Goal: Information Seeking & Learning: Compare options

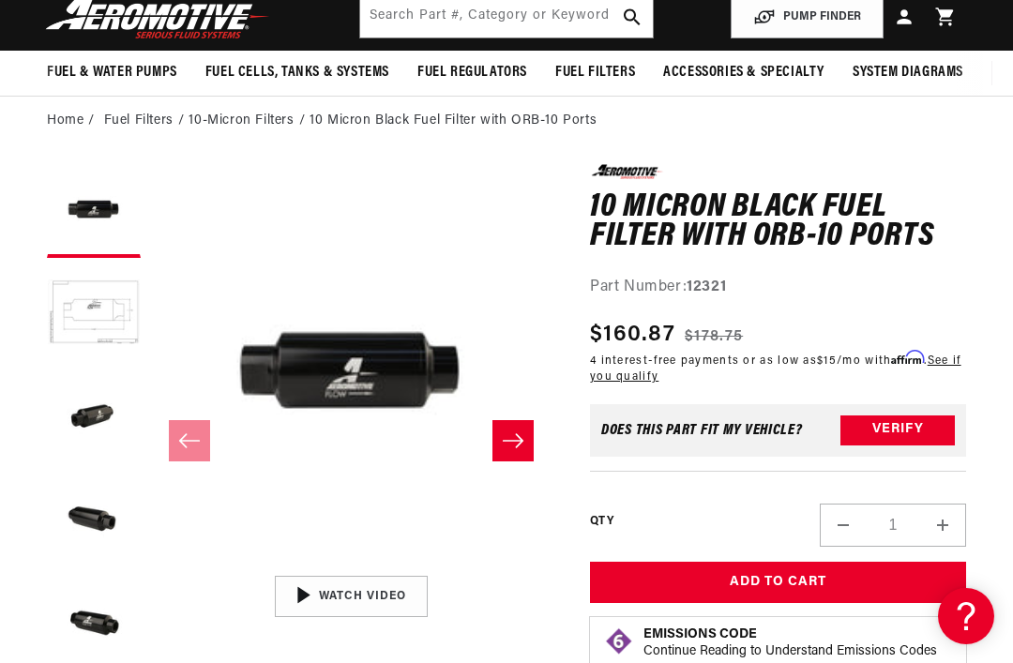
click at [75, 124] on link "Home" at bounding box center [65, 121] width 37 height 21
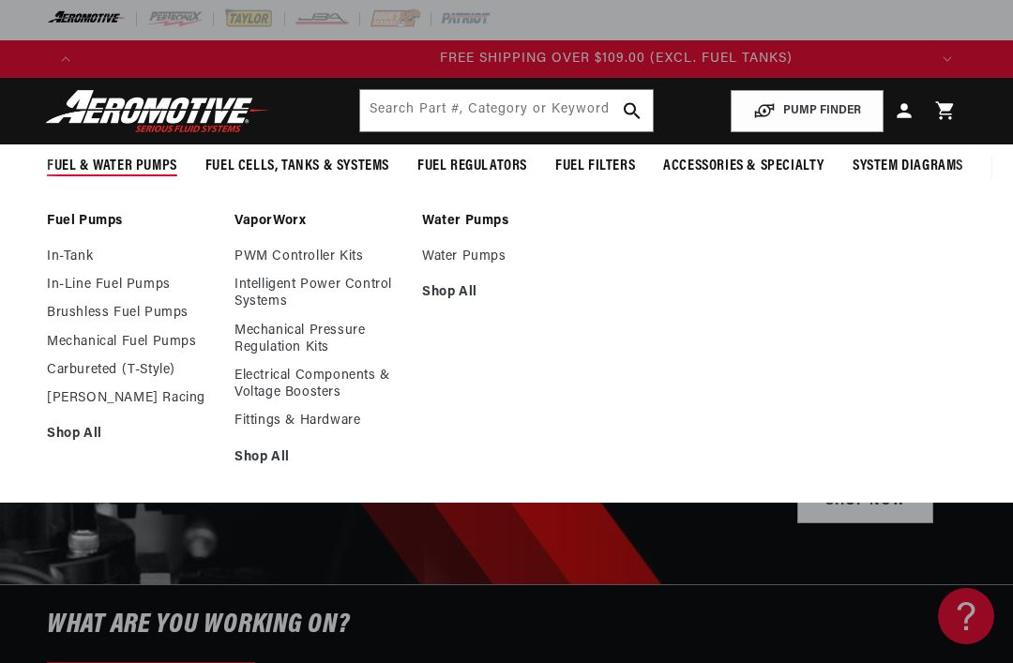
scroll to position [0, 1689]
click at [127, 290] on link "In-Line Fuel Pumps" at bounding box center [131, 285] width 169 height 17
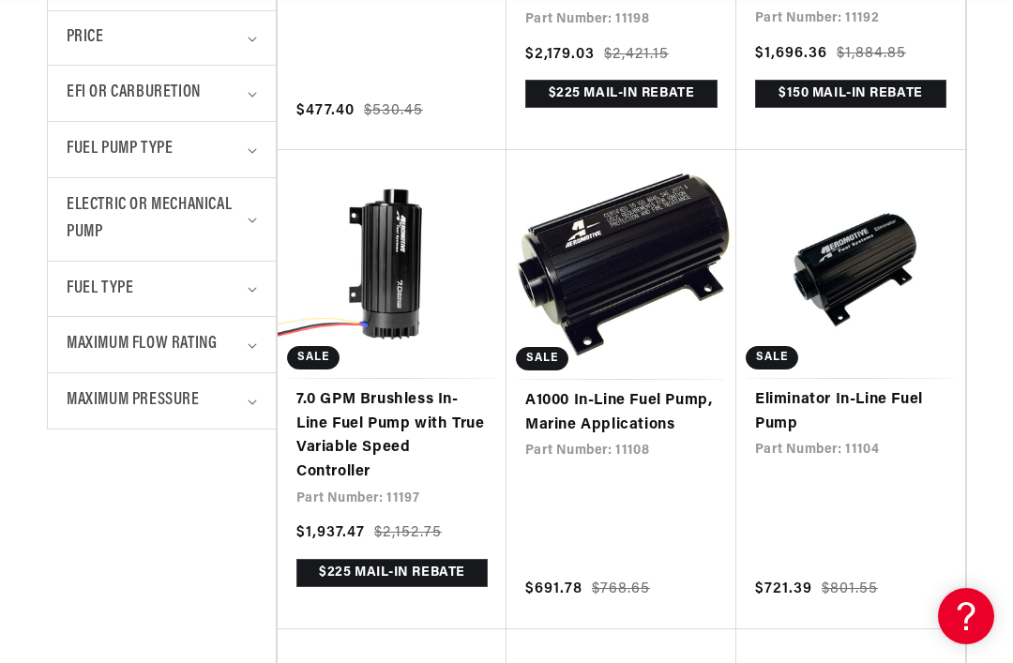
scroll to position [812, 0]
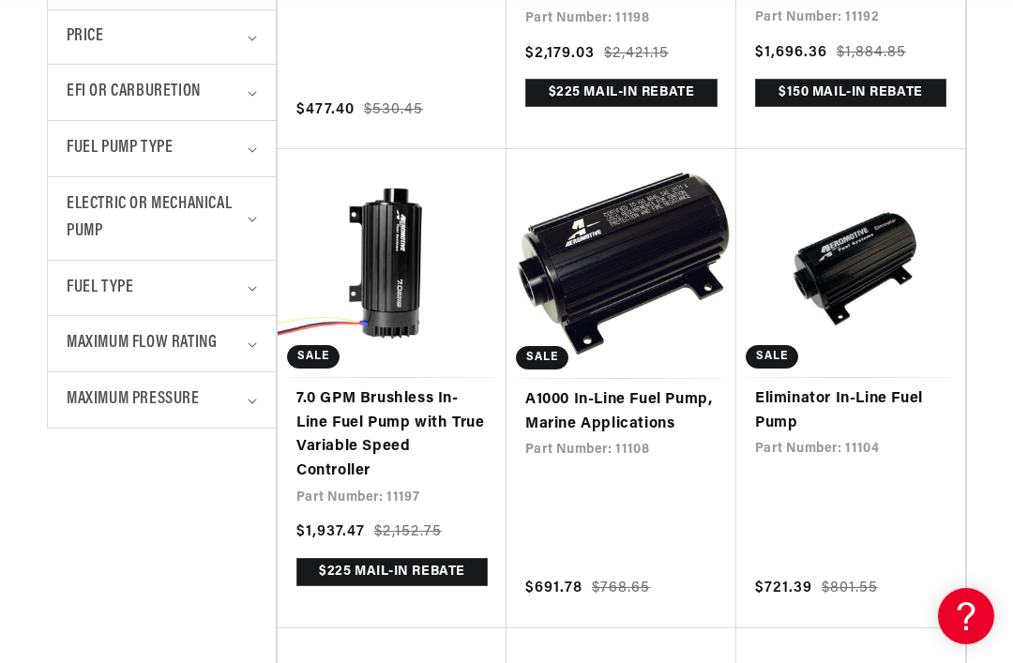
click at [843, 403] on link "Eliminator In-Line Fuel Pump" at bounding box center [850, 411] width 191 height 48
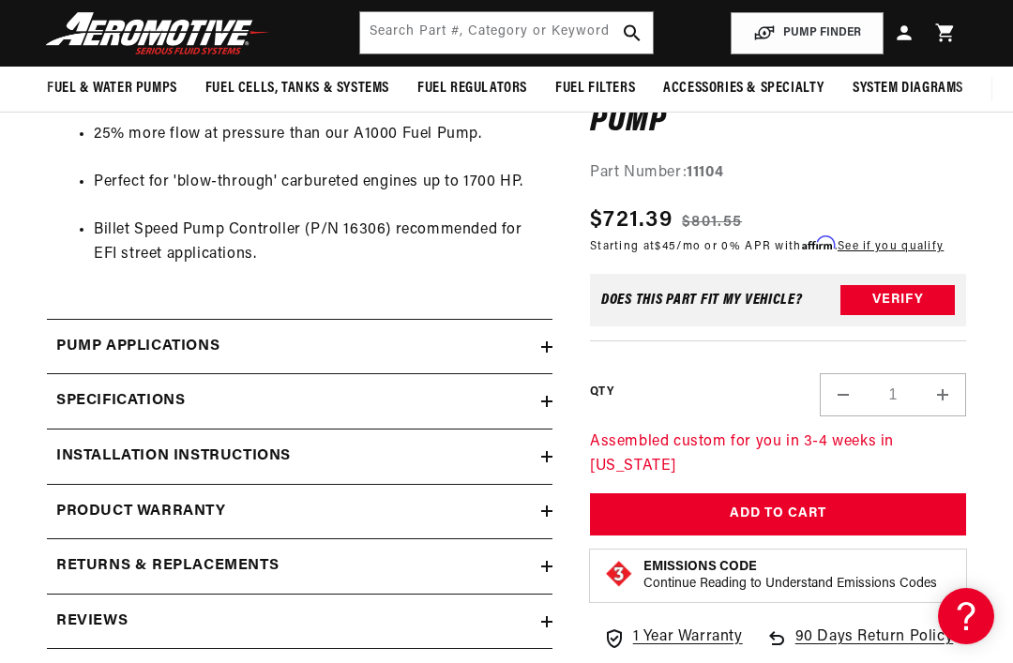
scroll to position [1569, 0]
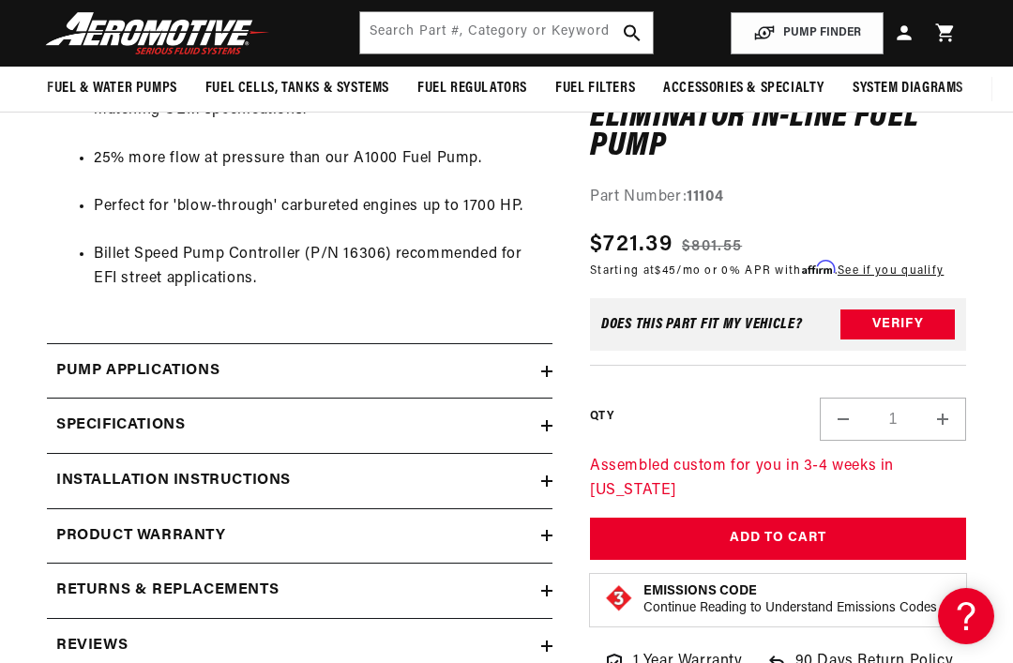
click at [185, 414] on h2 "Specifications" at bounding box center [120, 426] width 129 height 24
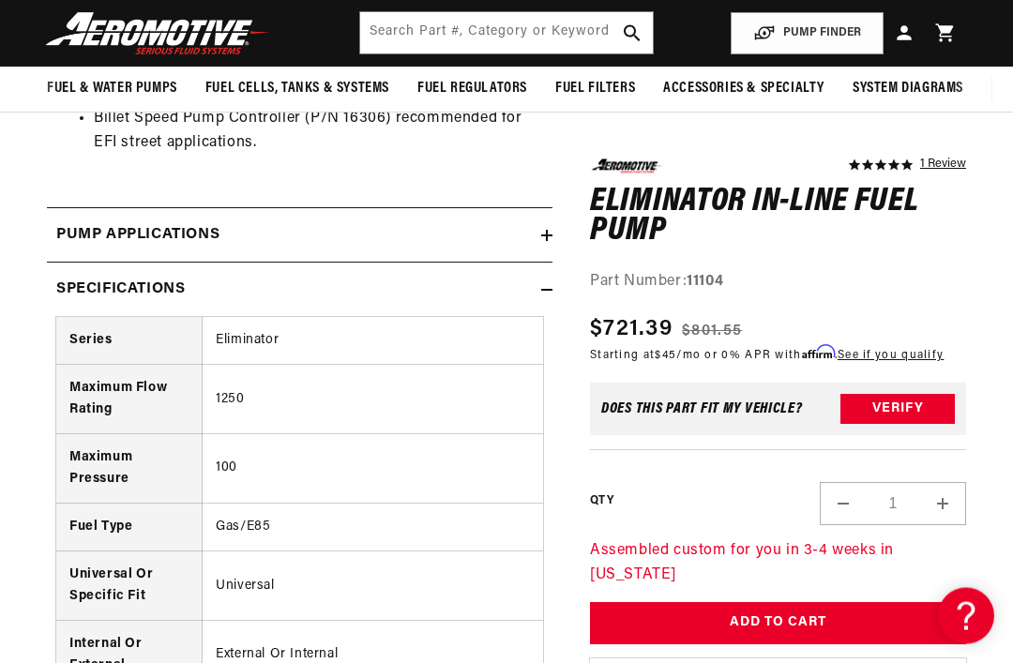
scroll to position [1697, 0]
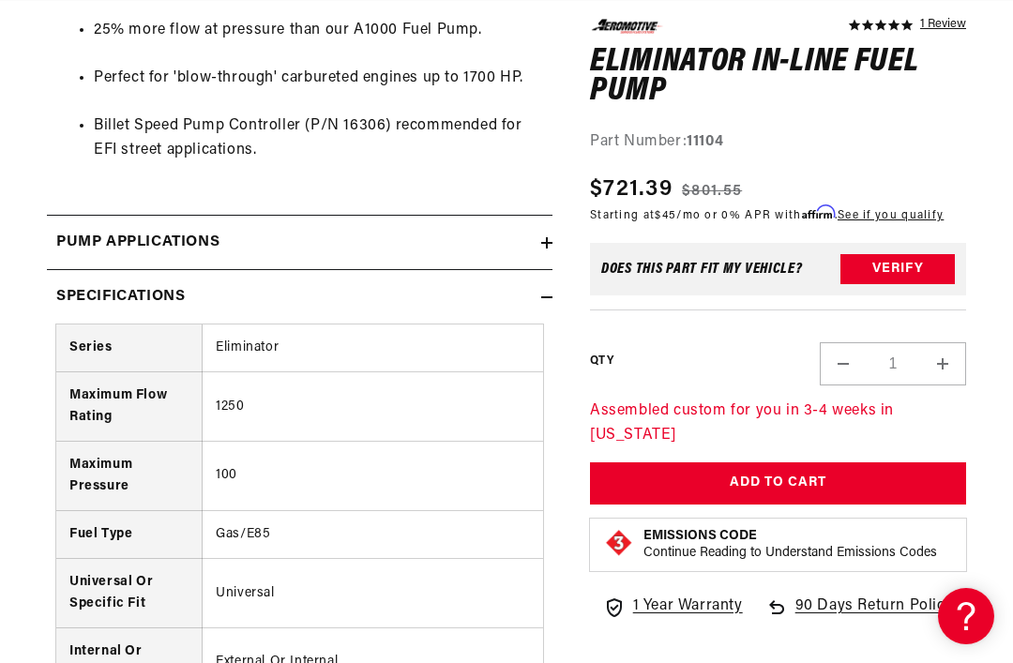
click at [258, 332] on td "Eliminator" at bounding box center [373, 349] width 341 height 48
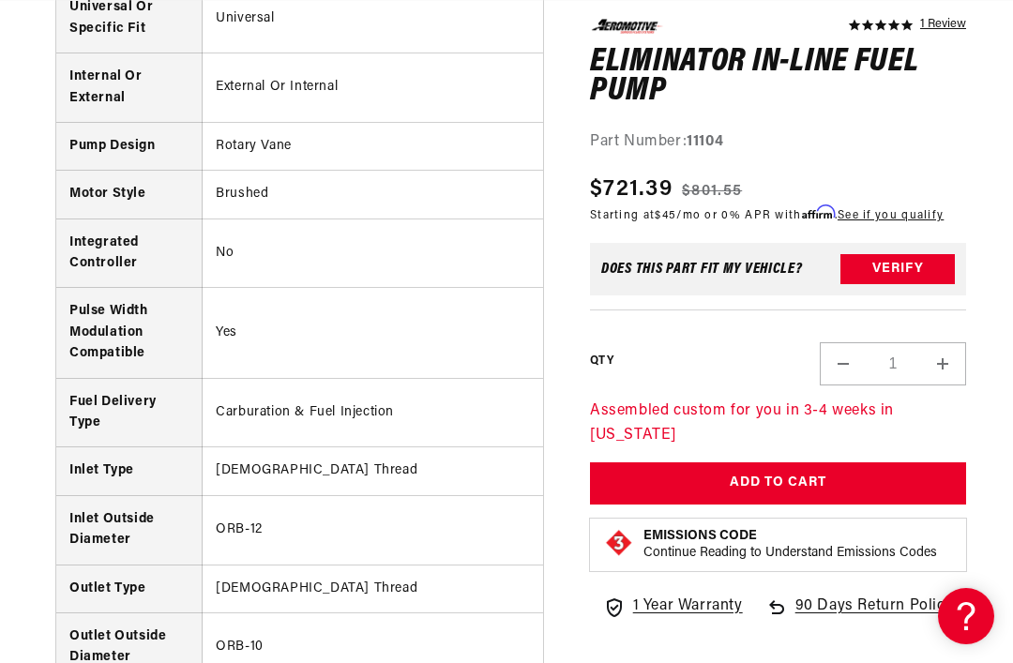
scroll to position [0, 0]
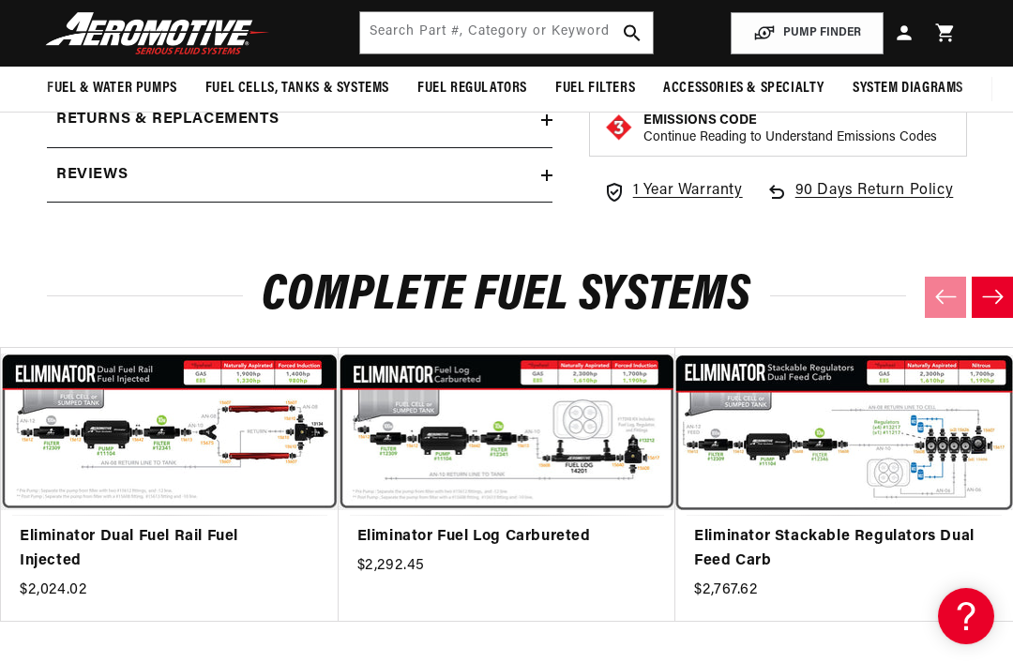
click at [162, 525] on link "Eliminator Dual Fuel Rail Fuel Injected" at bounding box center [160, 549] width 281 height 48
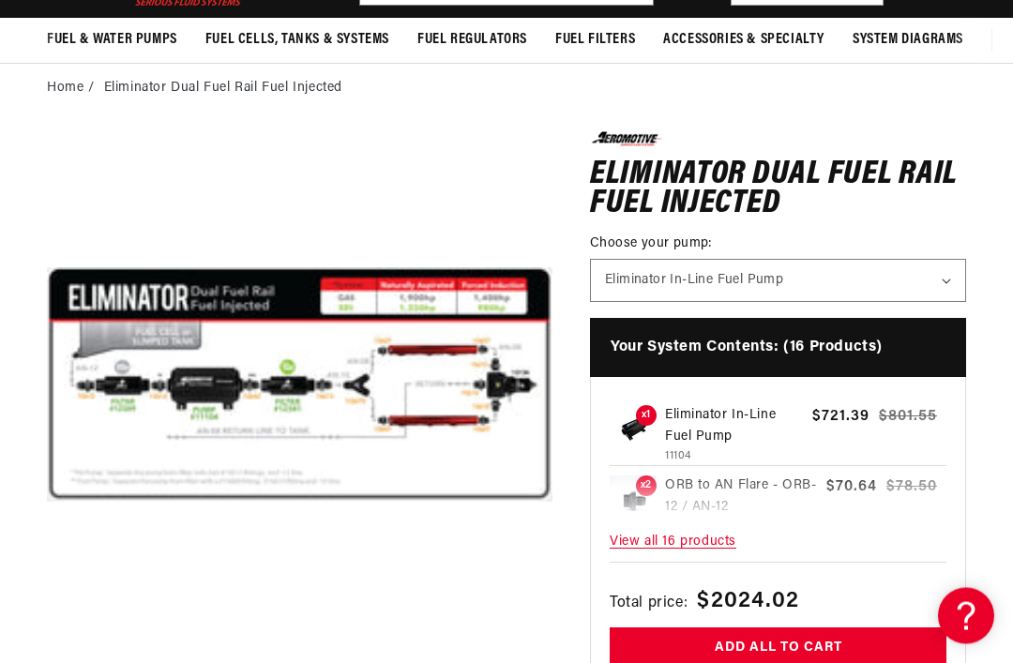
scroll to position [110, 0]
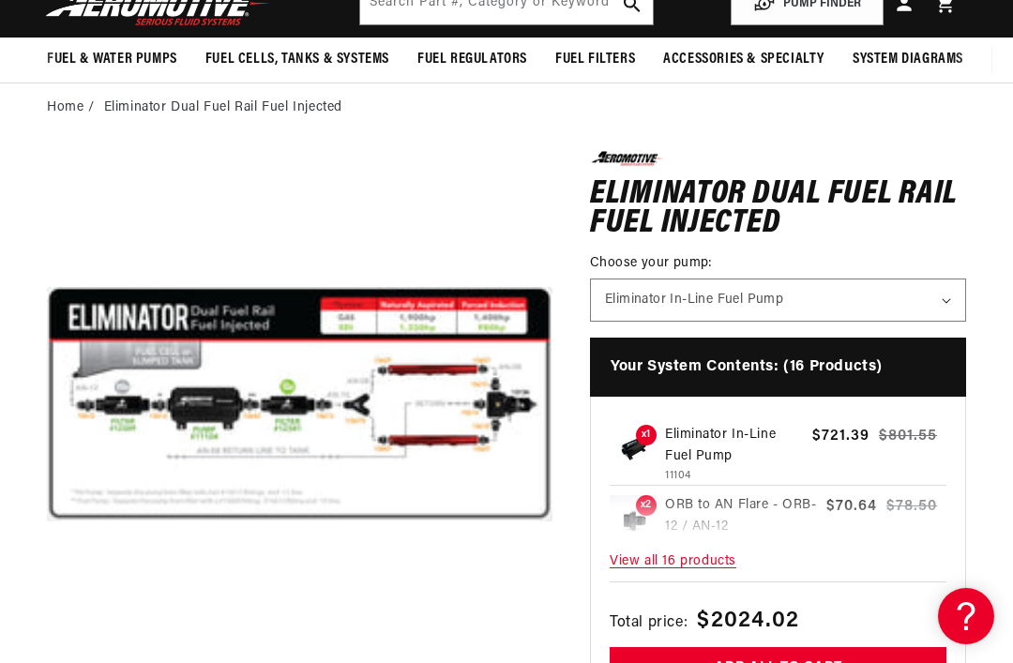
click at [47, 657] on button "Open media 1 in modal" at bounding box center [47, 657] width 0 height 0
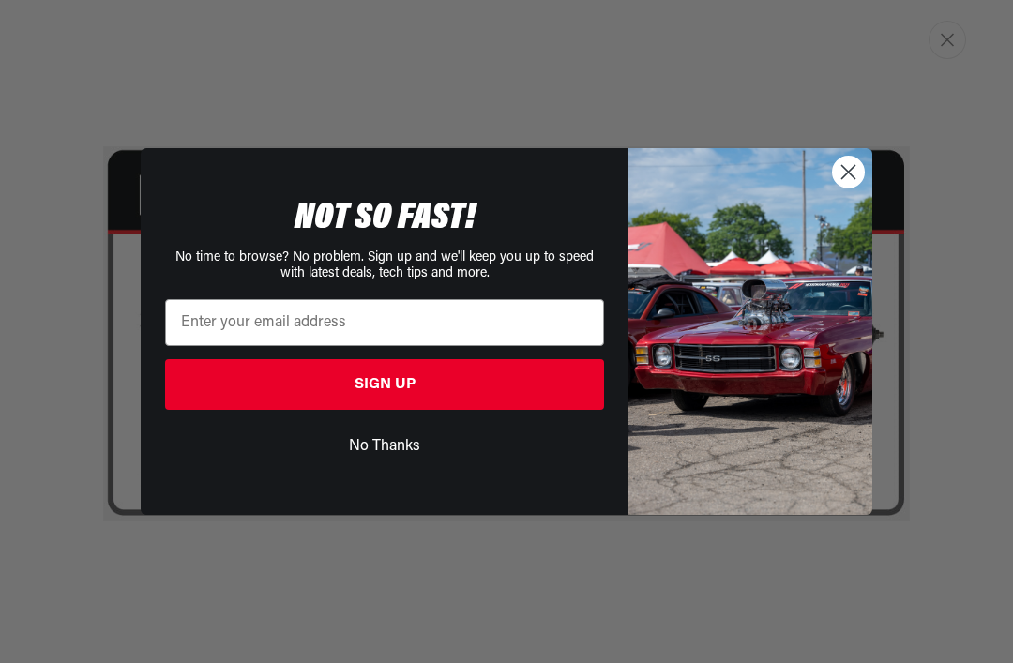
scroll to position [0, 0]
click at [840, 167] on circle "Close dialog" at bounding box center [848, 172] width 31 height 31
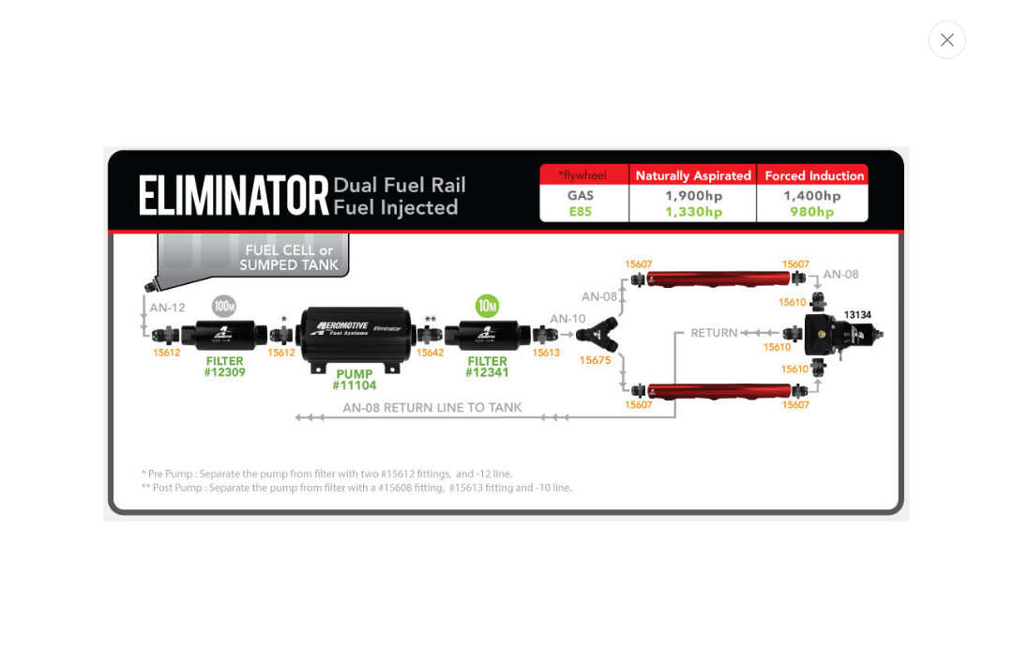
click at [954, 42] on button "Close" at bounding box center [948, 40] width 38 height 38
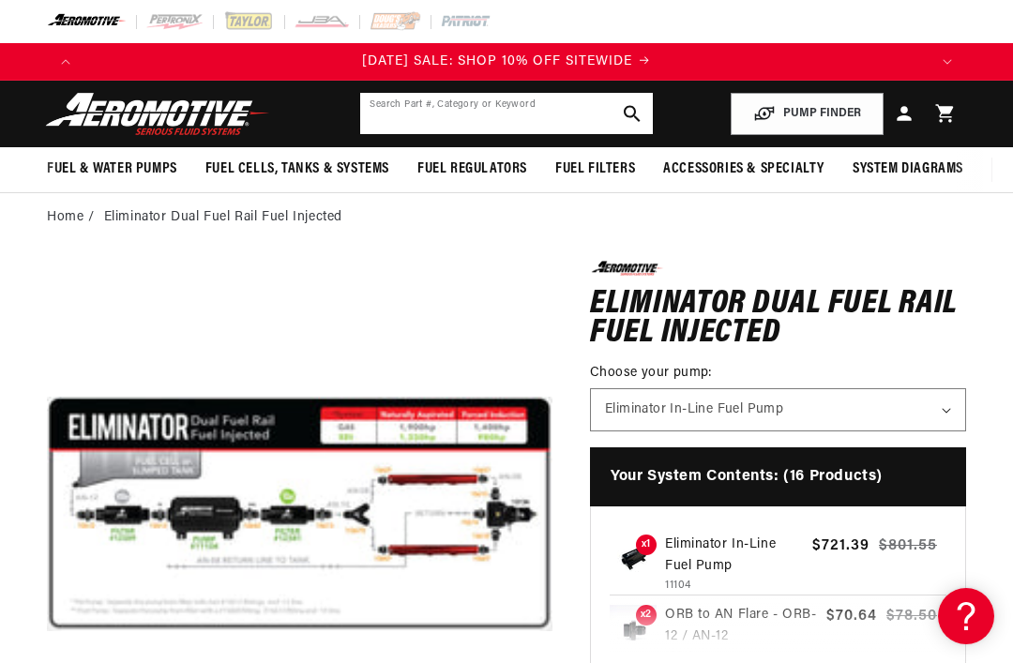
click at [430, 110] on input "text" at bounding box center [506, 113] width 292 height 41
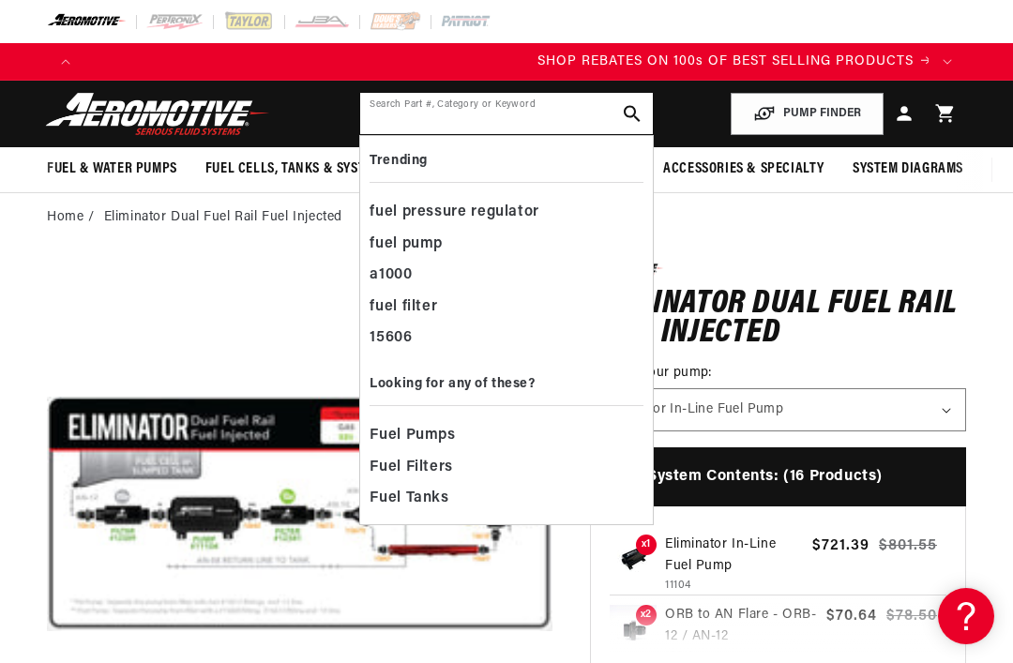
scroll to position [0, 844]
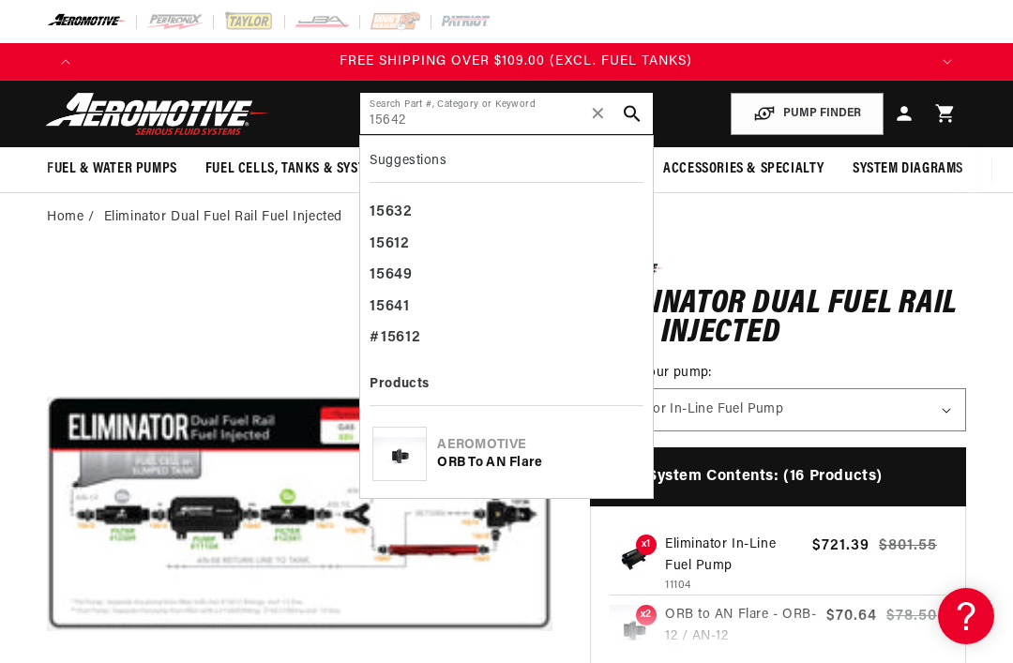
type input "15642"
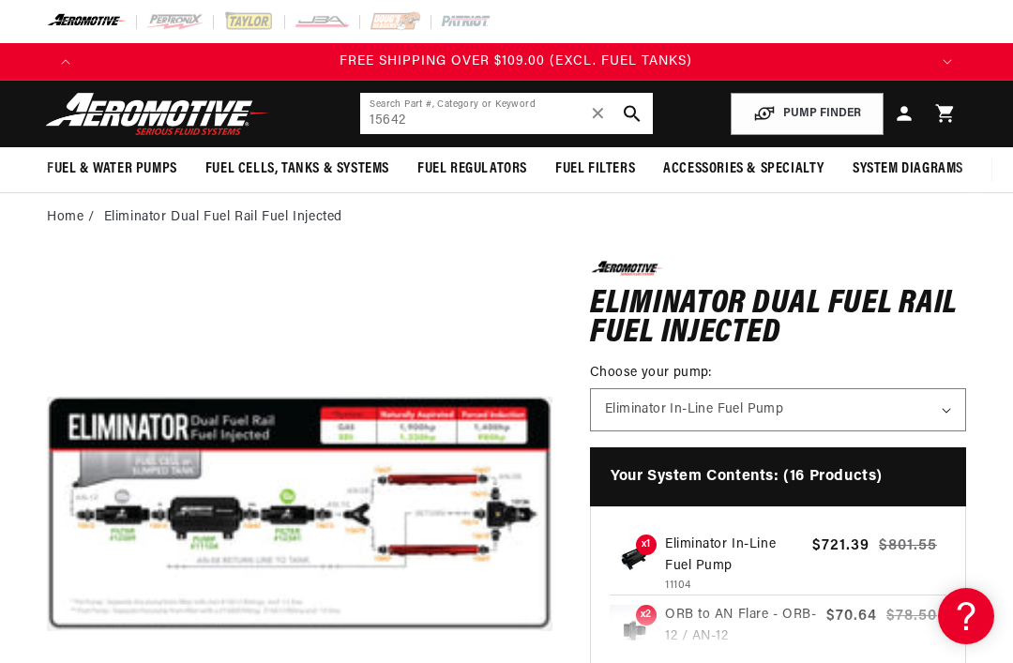
scroll to position [0, 1689]
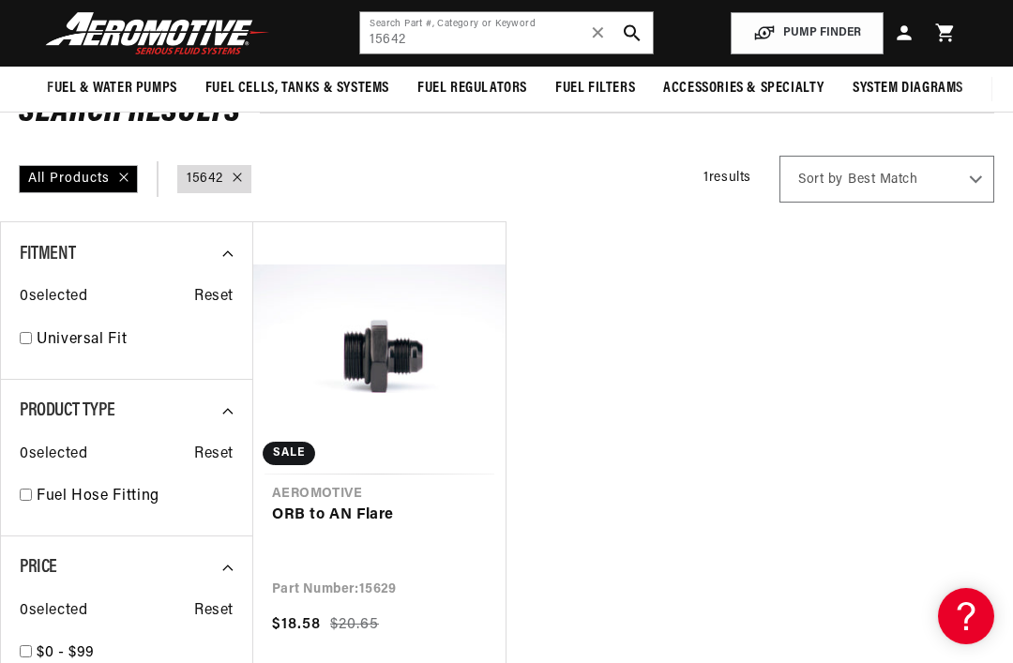
scroll to position [120, 0]
click at [329, 516] on link "ORB to AN Flare" at bounding box center [379, 517] width 215 height 24
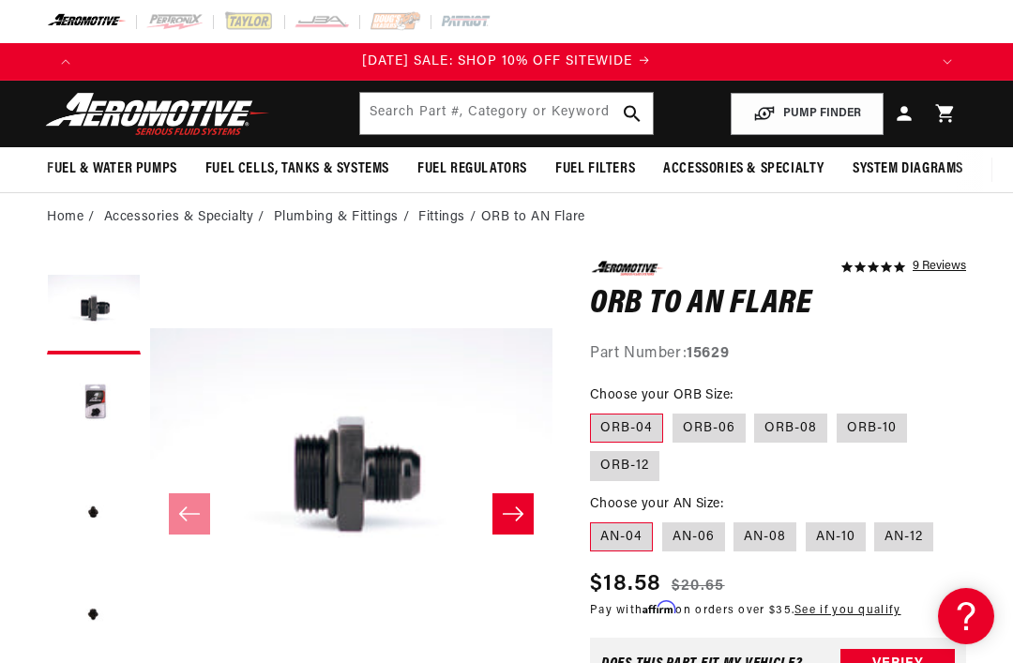
click at [878, 421] on label "ORB-10" at bounding box center [872, 429] width 70 height 30
click at [838, 411] on input "ORB-10" at bounding box center [837, 410] width 1 height 1
radio input "true"
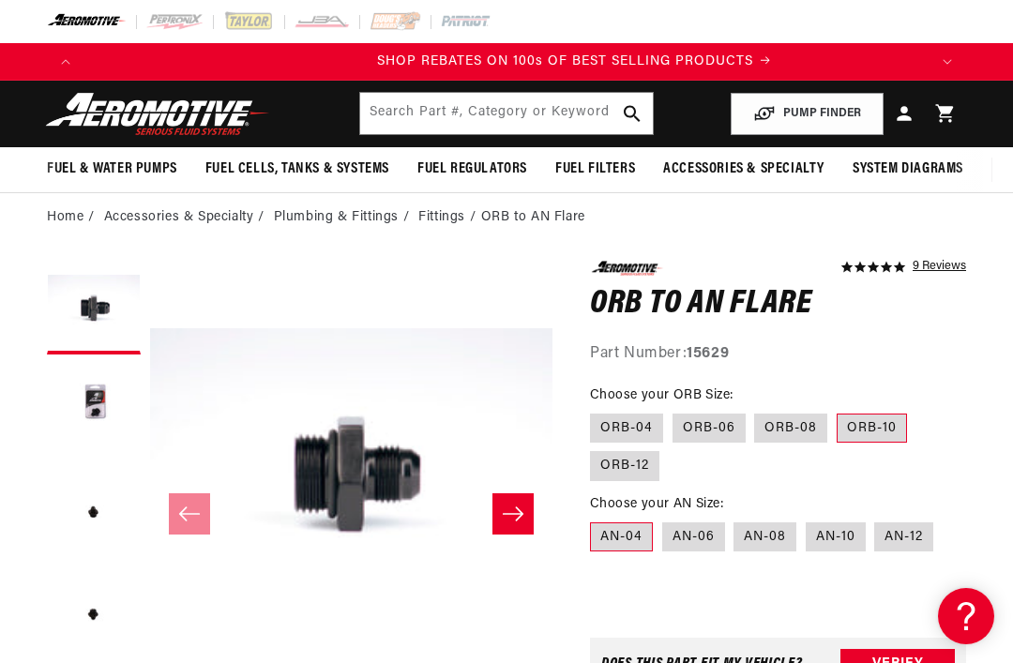
scroll to position [0, 844]
click at [906, 524] on label "AN-12" at bounding box center [903, 538] width 59 height 30
click at [876, 520] on input "AN-12" at bounding box center [875, 519] width 1 height 1
radio input "true"
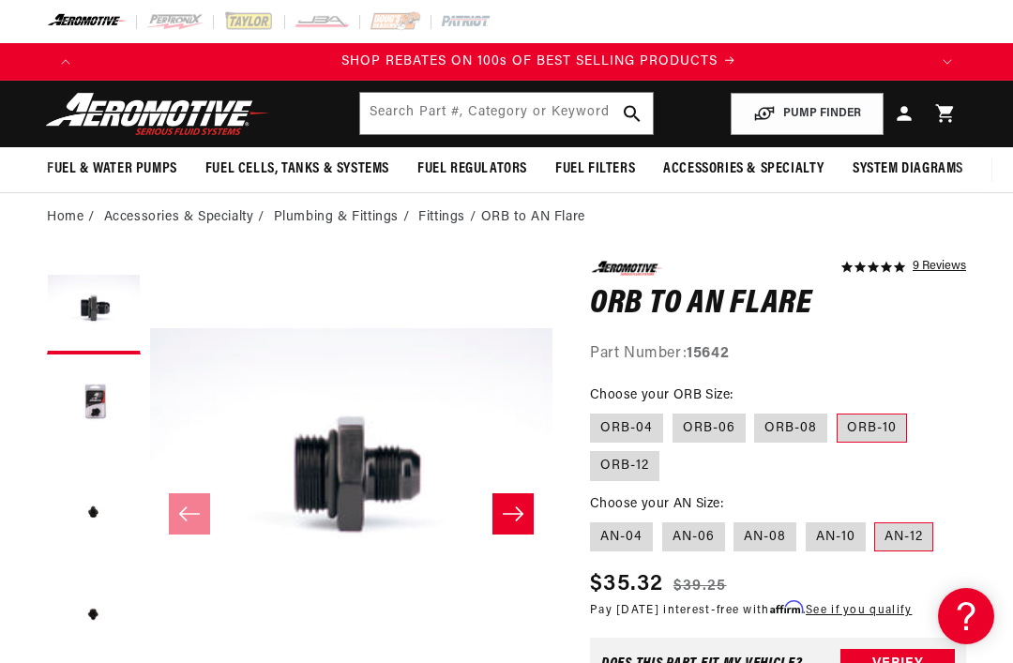
scroll to position [0, 278]
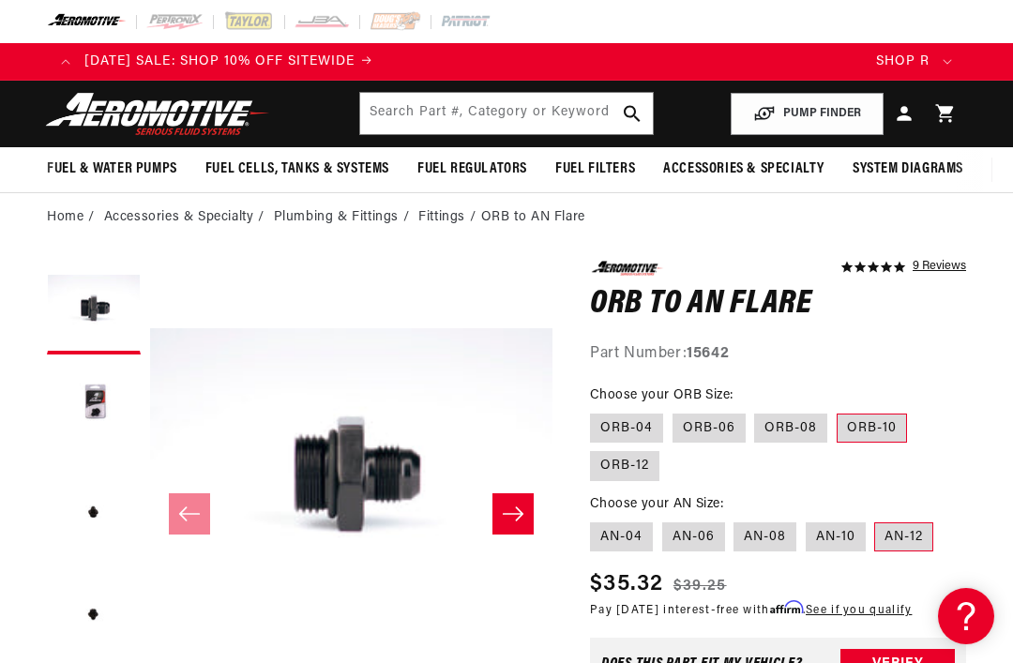
click at [810, 536] on label "AN-10" at bounding box center [836, 538] width 60 height 30
click at [807, 520] on input "AN-10" at bounding box center [806, 519] width 1 height 1
radio input "true"
